Goal: Information Seeking & Learning: Check status

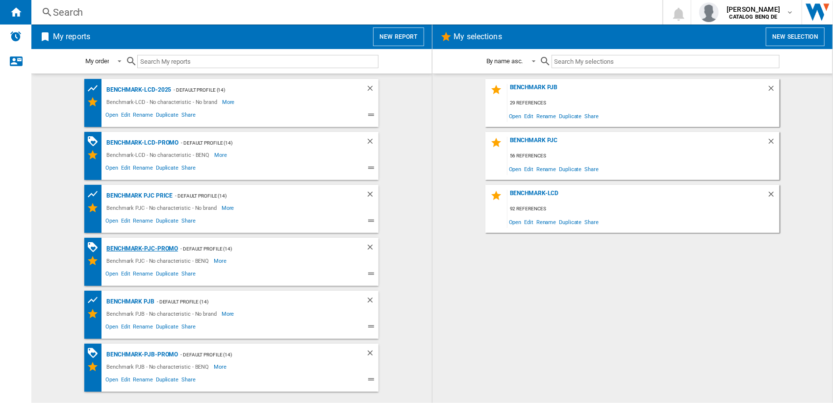
click at [167, 249] on div "Benchmark-PJC-Promo" at bounding box center [141, 249] width 74 height 12
click at [163, 199] on div "Benchmark PJC PRICE" at bounding box center [138, 196] width 69 height 12
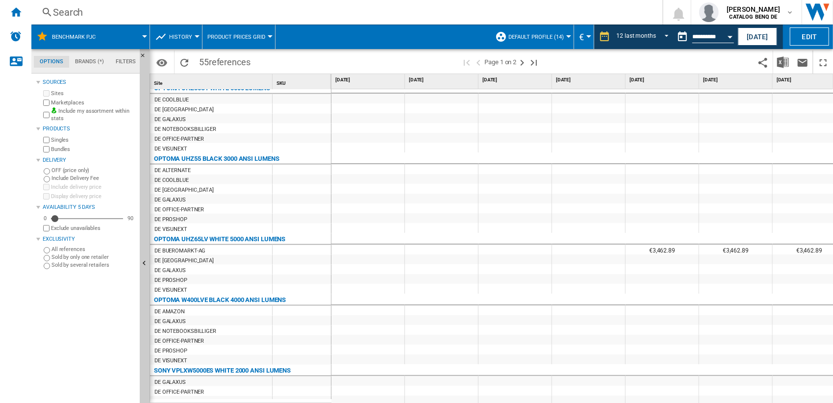
drag, startPoint x: 381, startPoint y: 398, endPoint x: 411, endPoint y: 398, distance: 30.4
click at [411, 398] on div "€1,609.75 €1,368.29 €1,257.22 €1,305 €1,282 €1,281.95 €1,228 €1,651.16 €1,999 €…" at bounding box center [583, 246] width 503 height 315
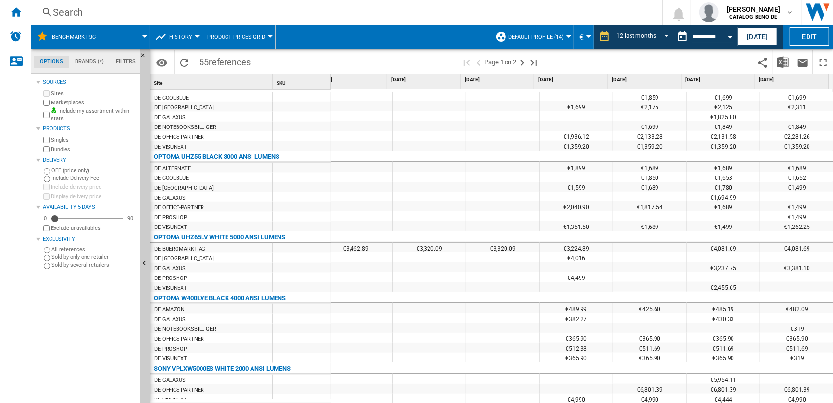
scroll to position [3324, 0]
